Goal: Information Seeking & Learning: Learn about a topic

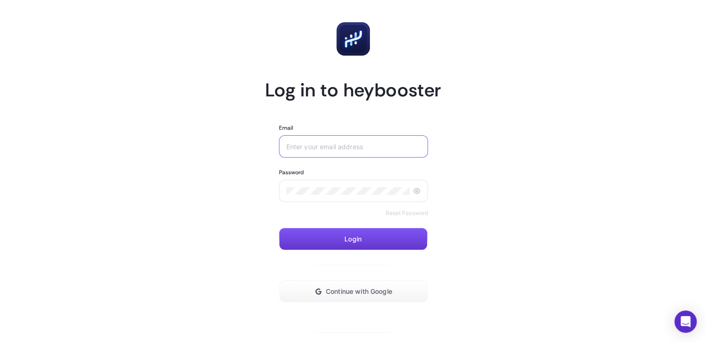
type input "beliz.guren@tatilsepeti.com"
click at [379, 238] on button "Login" at bounding box center [353, 239] width 148 height 22
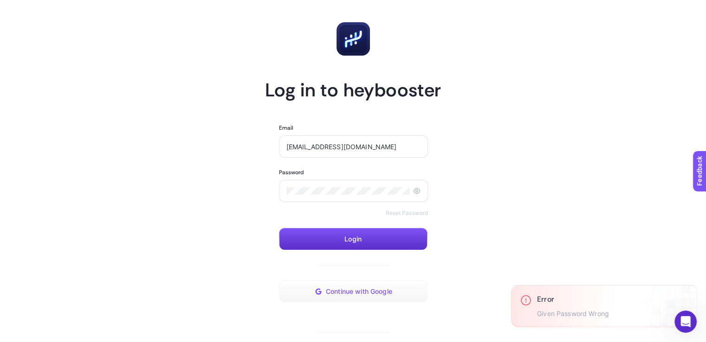
click at [345, 297] on button "Continue with Google" at bounding box center [353, 292] width 149 height 22
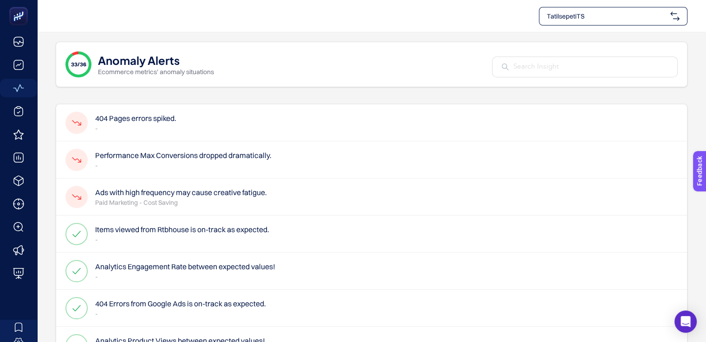
click at [248, 114] on div "404 Pages errors spiked. -" at bounding box center [371, 122] width 631 height 37
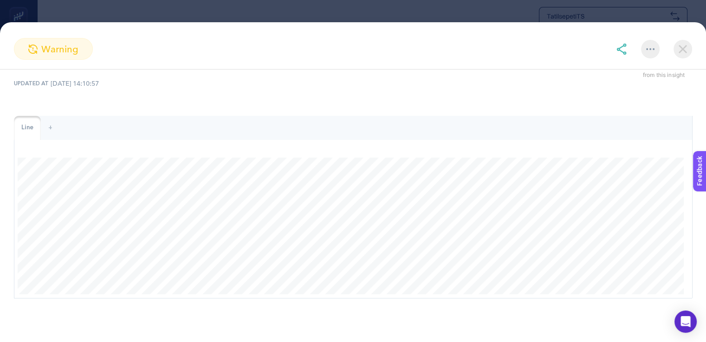
scroll to position [40, 0]
click at [687, 52] on img at bounding box center [682, 49] width 19 height 19
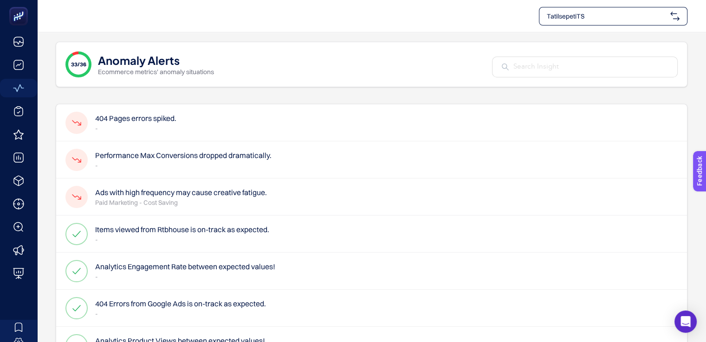
click at [210, 128] on div "404 Pages errors spiked. -" at bounding box center [371, 122] width 631 height 37
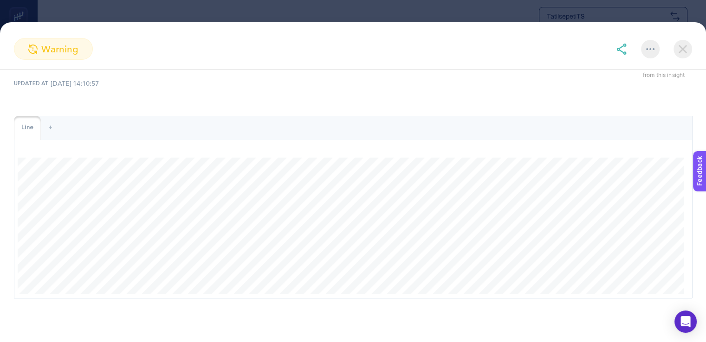
scroll to position [0, 0]
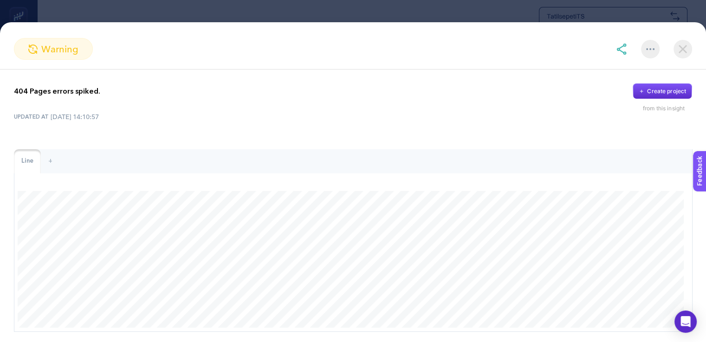
click at [682, 48] on img at bounding box center [682, 49] width 19 height 19
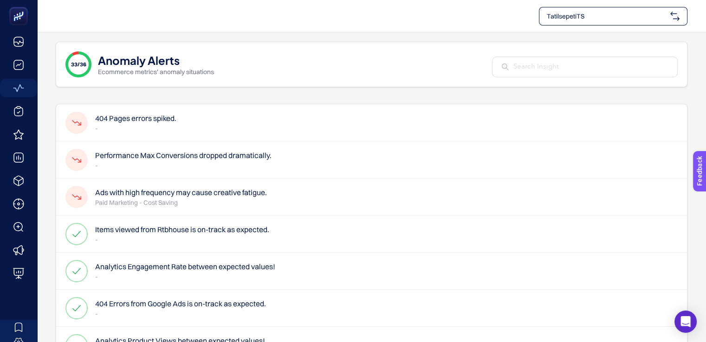
click at [216, 117] on div "404 Pages errors spiked. -" at bounding box center [371, 122] width 631 height 37
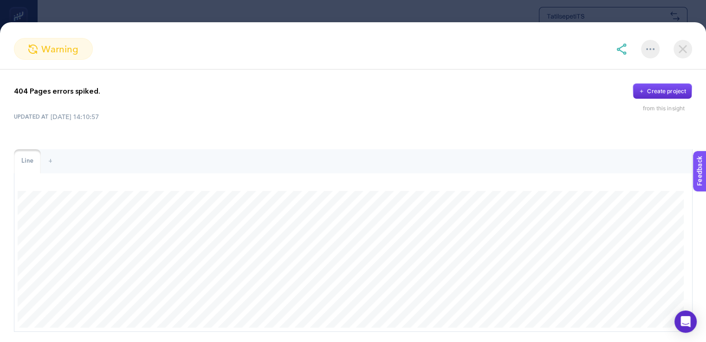
click at [108, 11] on section "warning 404 Pages errors spiked. Create project from this insight UPDATED AT 01…" at bounding box center [353, 171] width 706 height 342
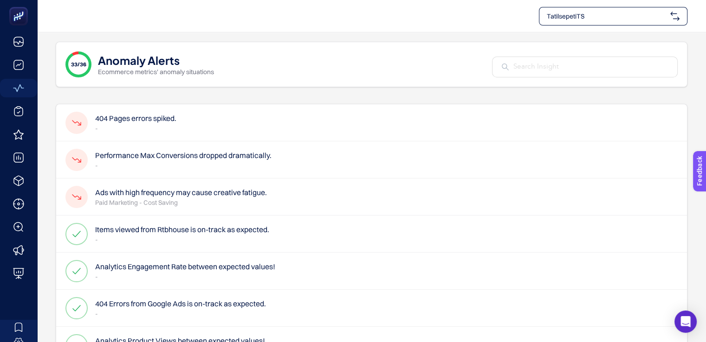
click at [241, 119] on div "404 Pages errors spiked. -" at bounding box center [371, 122] width 631 height 37
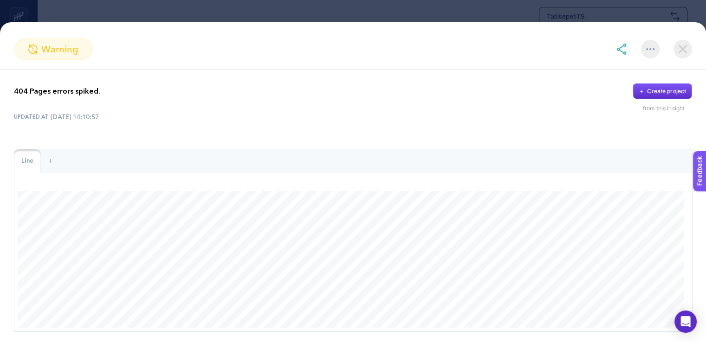
scroll to position [1, 0]
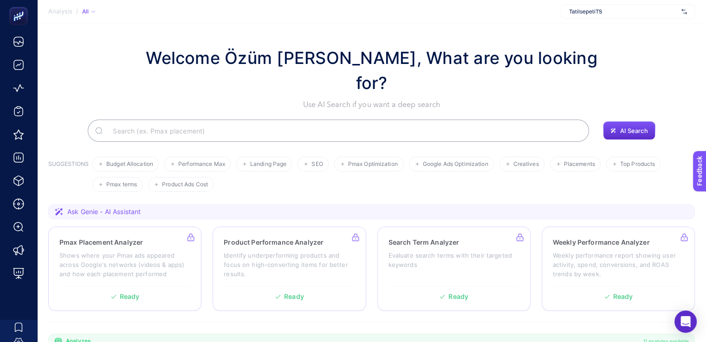
click at [249, 118] on input "Search" at bounding box center [343, 131] width 476 height 26
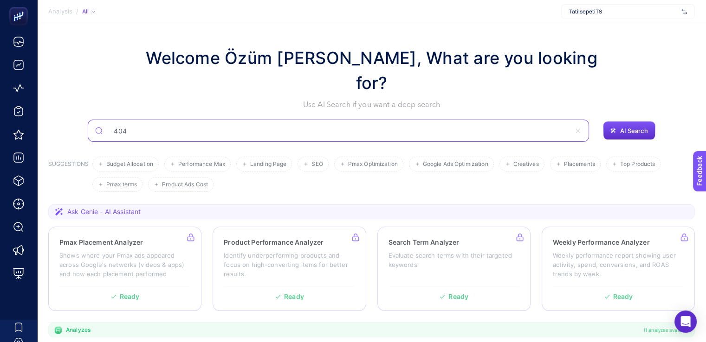
type input "404"
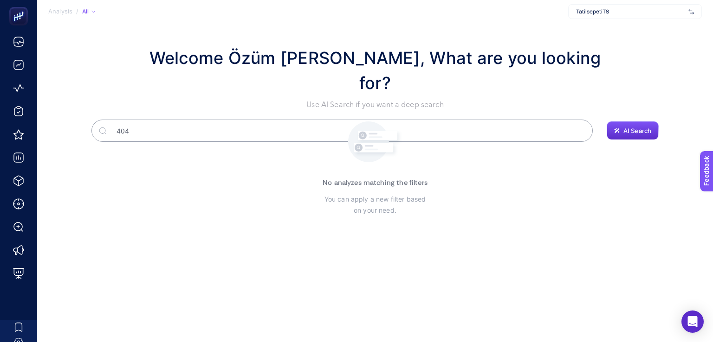
click at [249, 118] on input "404" at bounding box center [347, 131] width 476 height 26
type input "404 pages"
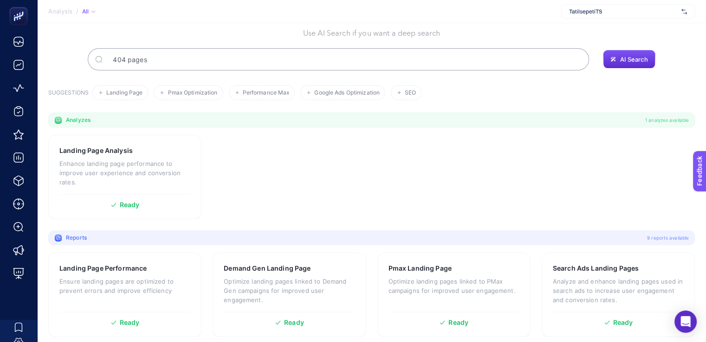
scroll to position [33, 0]
